Goal: Navigation & Orientation: Find specific page/section

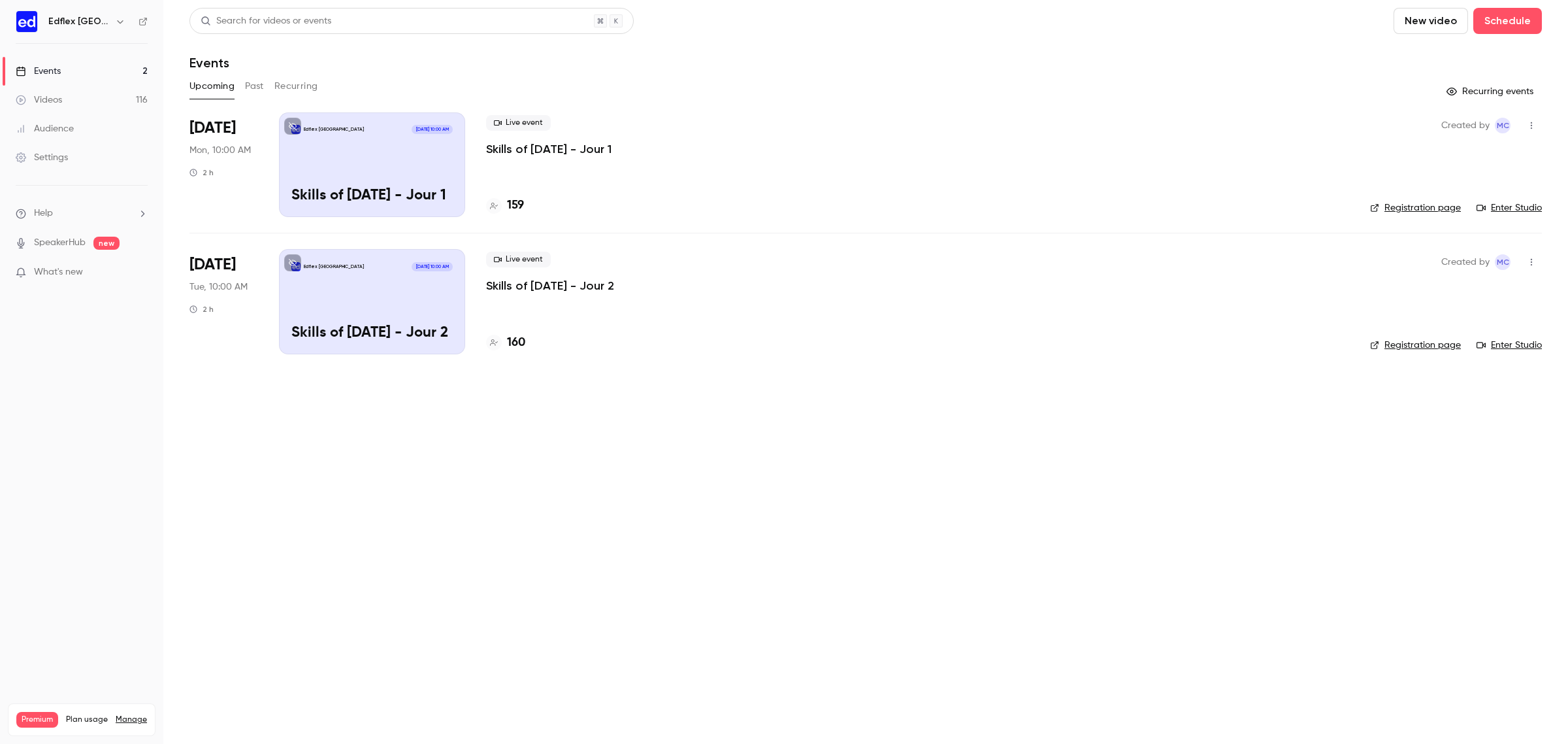
click at [115, 17] on icon "button" at bounding box center [120, 21] width 10 height 10
click at [115, 17] on div at bounding box center [784, 372] width 1568 height 744
click at [115, 21] on icon "button" at bounding box center [120, 21] width 10 height 10
click at [389, 47] on div at bounding box center [784, 372] width 1568 height 744
